Goal: Find specific page/section: Find specific page/section

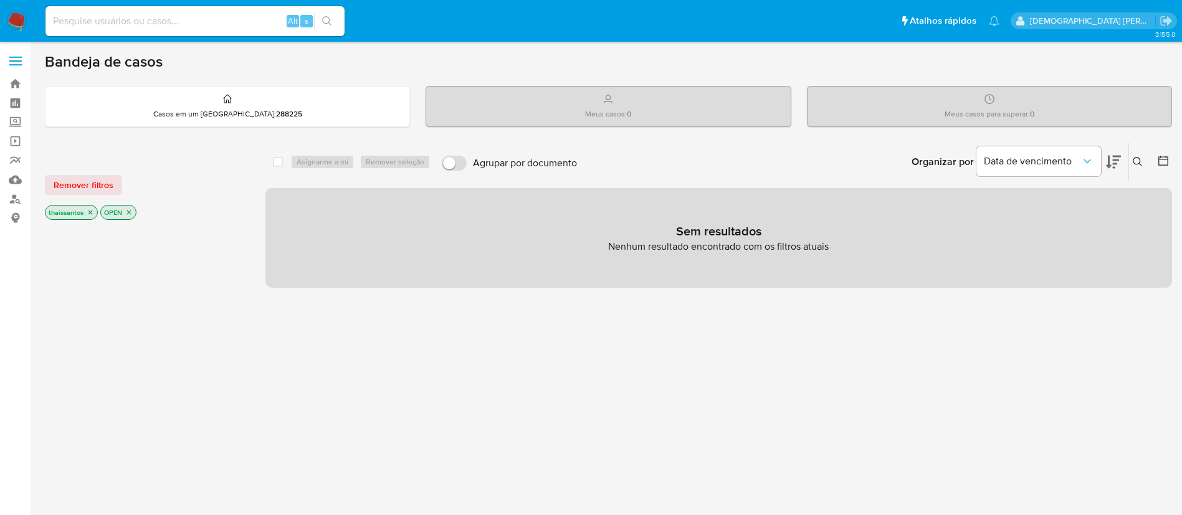
click at [235, 13] on input at bounding box center [194, 21] width 299 height 16
paste input "3007331000141"
type input "3007331000141"
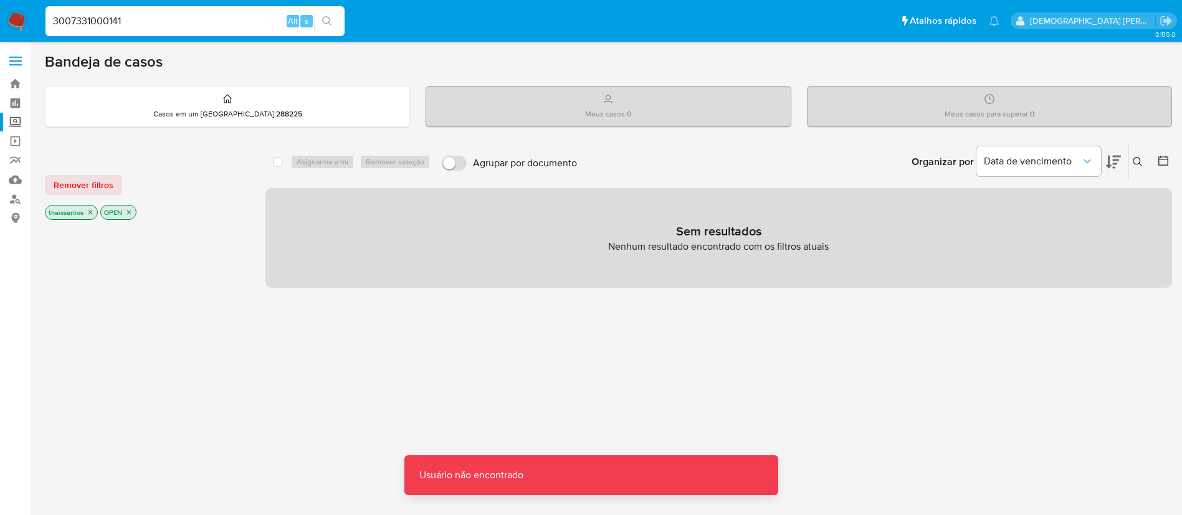
click at [10, 123] on label "Screening" at bounding box center [74, 122] width 148 height 19
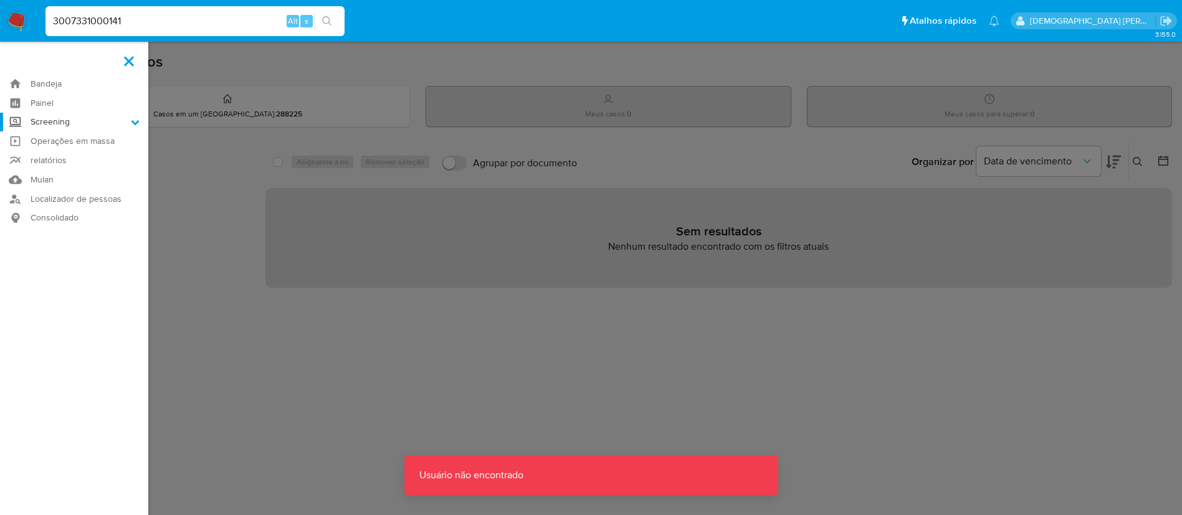
click at [0, 0] on input "Screening" at bounding box center [0, 0] width 0 height 0
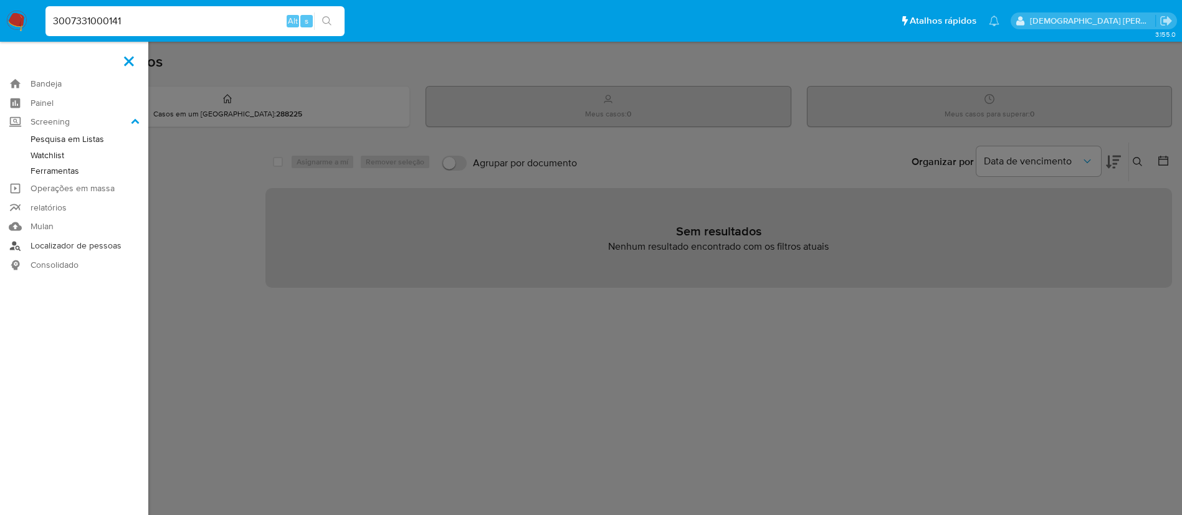
click at [49, 249] on link "Localizador de pessoas" at bounding box center [74, 245] width 148 height 19
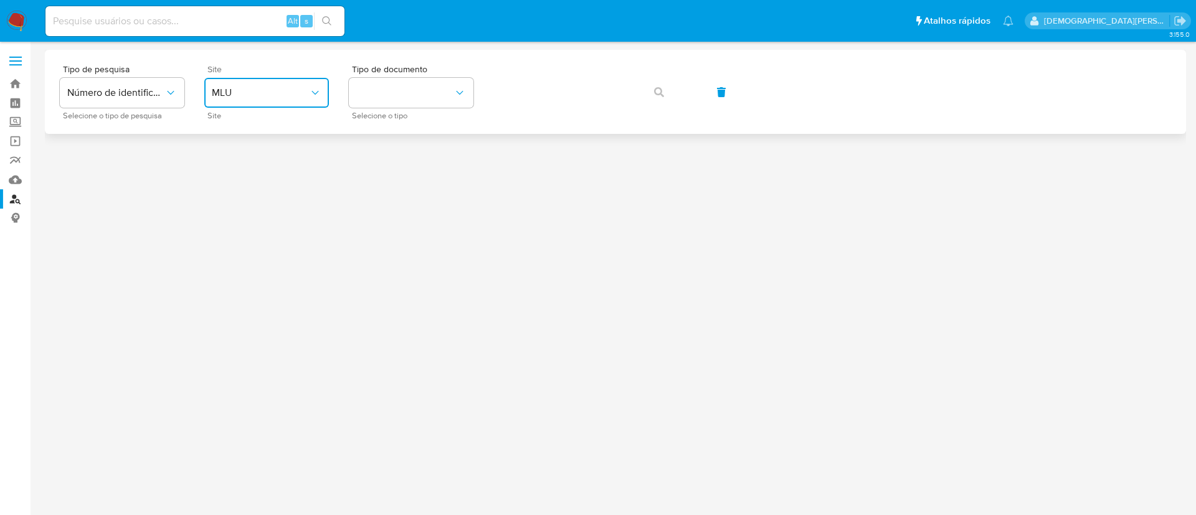
click at [227, 92] on span "MLU" at bounding box center [260, 93] width 97 height 12
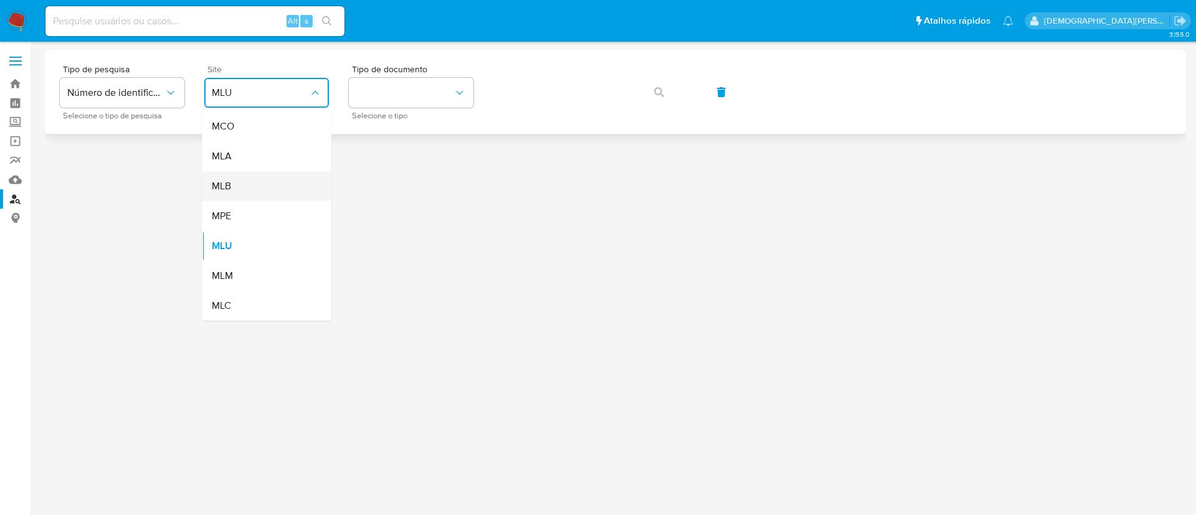
click at [251, 181] on div "MLB" at bounding box center [263, 186] width 102 height 30
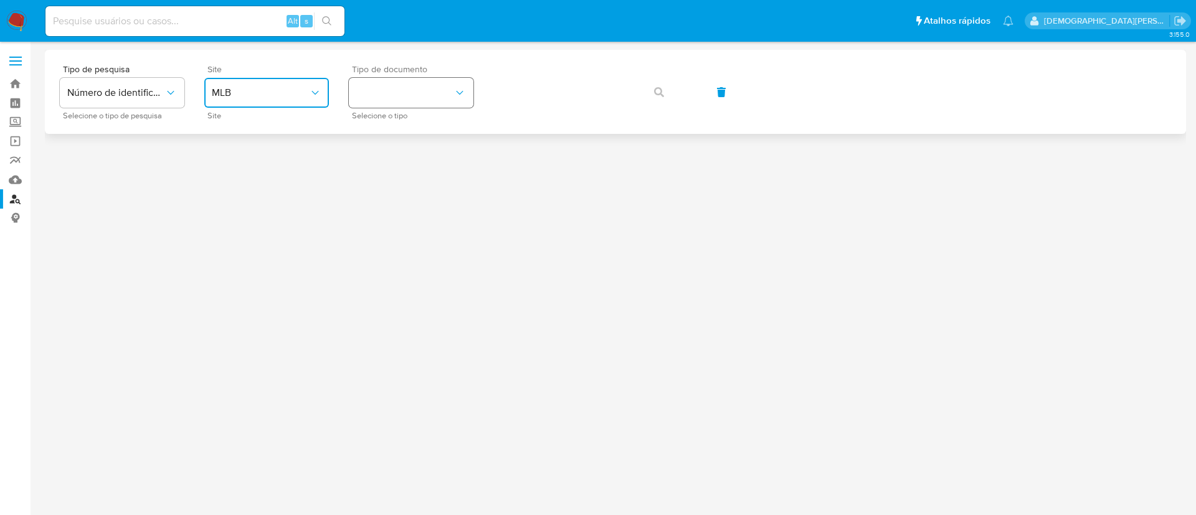
click at [358, 96] on button "identificationType" at bounding box center [411, 93] width 125 height 30
click at [390, 131] on div "CNPJ CNPJ" at bounding box center [407, 133] width 102 height 42
click at [674, 93] on button "button" at bounding box center [659, 92] width 42 height 30
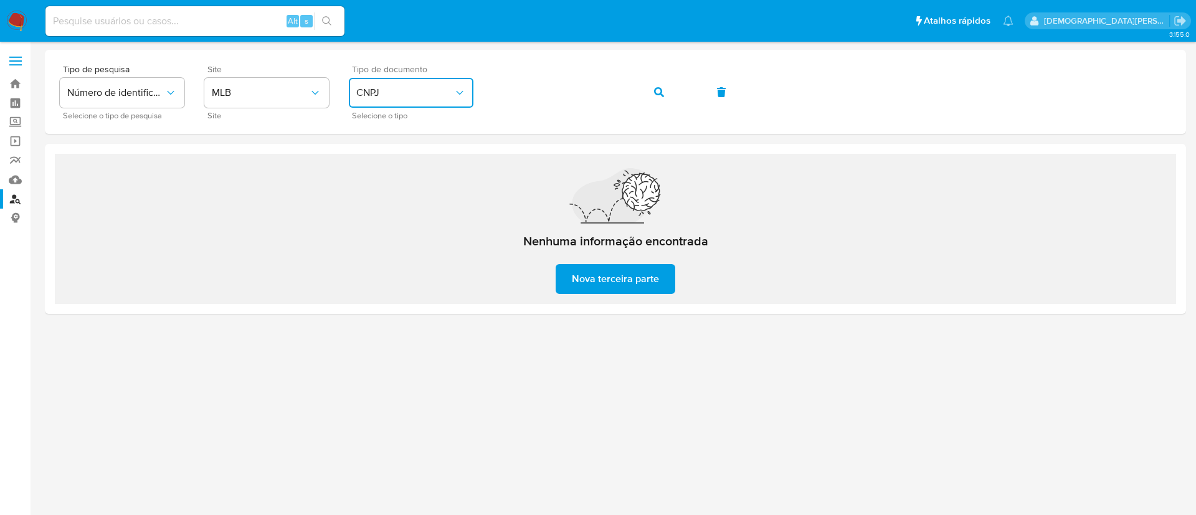
click at [421, 85] on button "CNPJ" at bounding box center [411, 93] width 125 height 30
